Goal: Download file/media

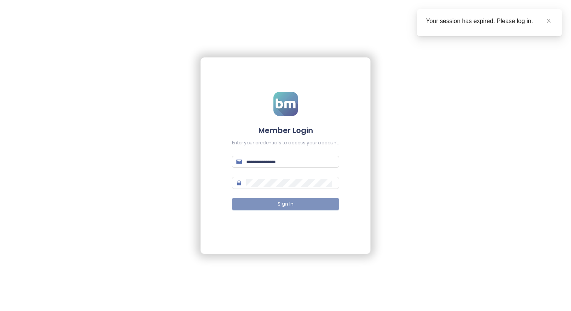
type input "**********"
click at [292, 199] on button "Sign In" at bounding box center [285, 204] width 107 height 12
click at [551, 21] on icon "close" at bounding box center [548, 20] width 5 height 5
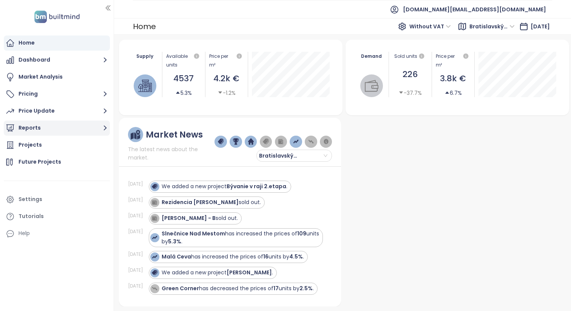
click at [57, 129] on button "Reports" at bounding box center [57, 128] width 106 height 15
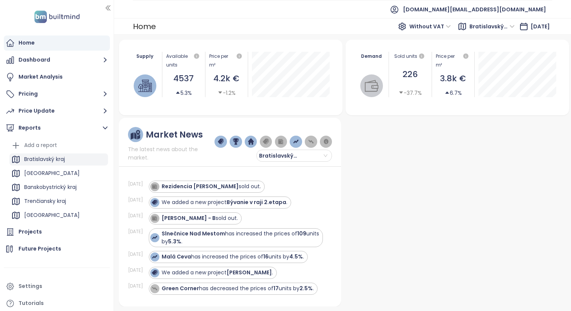
click at [86, 161] on div "Bratislavský kraj" at bounding box center [58, 159] width 99 height 12
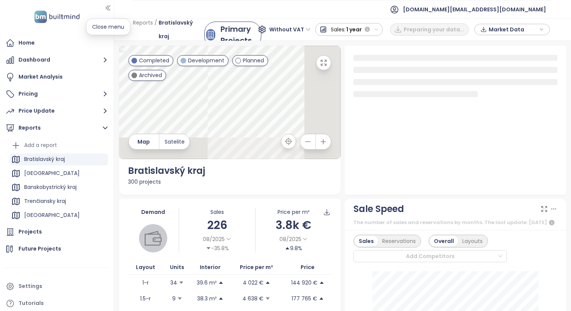
click at [110, 11] on icon "button" at bounding box center [108, 8] width 8 height 8
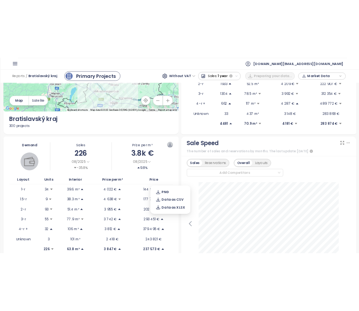
scroll to position [123, 0]
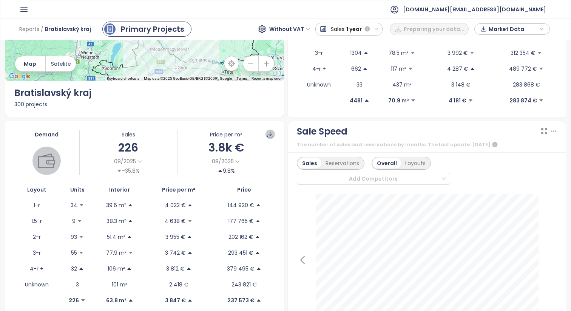
click at [271, 133] on icon at bounding box center [270, 134] width 7 height 7
click at [269, 155] on button "PNG" at bounding box center [271, 154] width 55 height 12
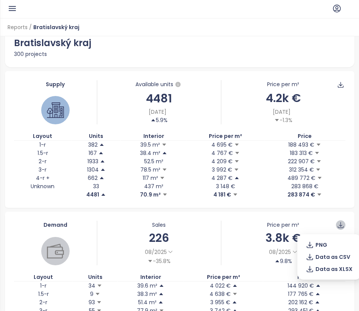
click at [340, 222] on icon at bounding box center [340, 224] width 7 height 7
click at [327, 243] on button "PNG" at bounding box center [329, 245] width 55 height 12
